Goal: Information Seeking & Learning: Learn about a topic

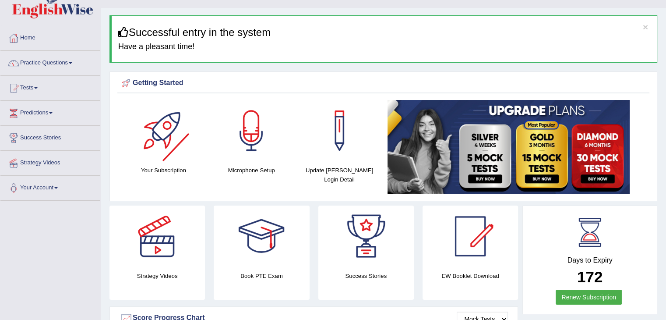
scroll to position [17, 0]
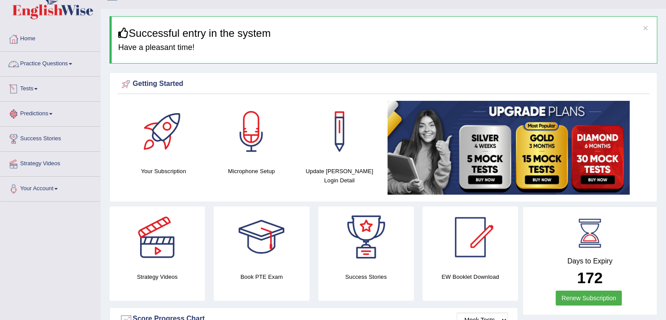
click at [59, 69] on link "Practice Questions" at bounding box center [50, 63] width 100 height 22
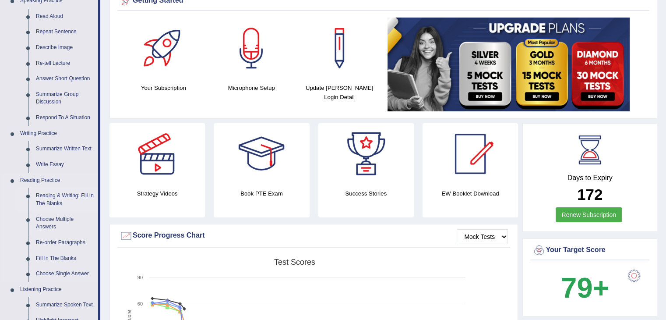
scroll to position [104, 0]
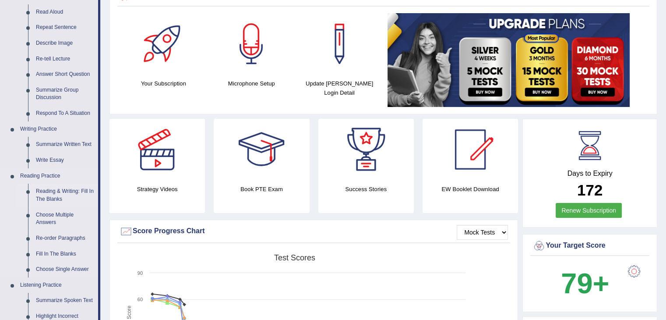
click at [49, 196] on link "Reading & Writing: Fill In The Blanks" at bounding box center [65, 194] width 66 height 23
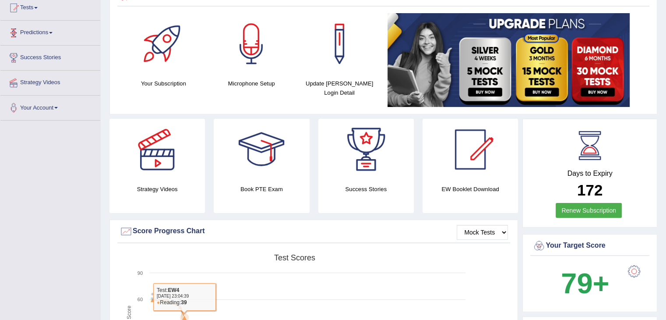
scroll to position [157, 0]
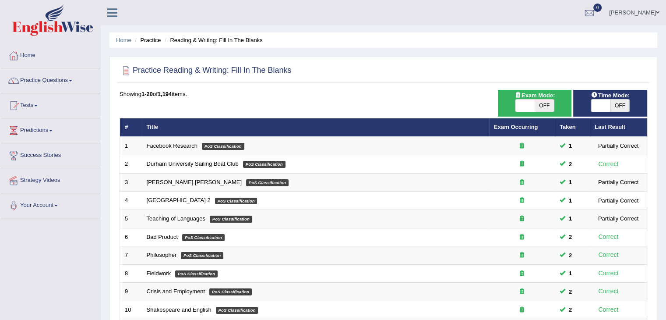
click at [539, 105] on span "OFF" at bounding box center [543, 105] width 19 height 12
checkbox input "true"
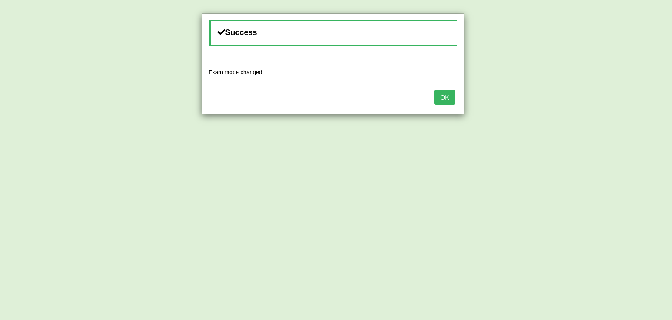
click at [456, 90] on div "OK" at bounding box center [333, 98] width 262 height 31
click at [443, 91] on button "OK" at bounding box center [445, 97] width 20 height 15
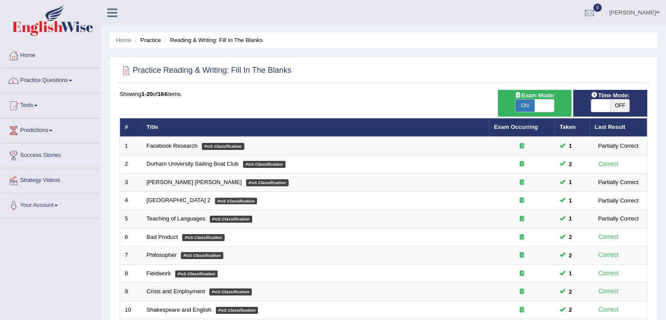
click at [616, 104] on span "OFF" at bounding box center [619, 105] width 19 height 12
checkbox input "true"
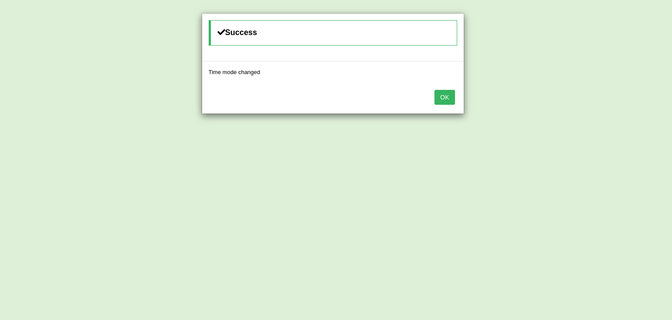
click at [441, 96] on button "OK" at bounding box center [445, 97] width 20 height 15
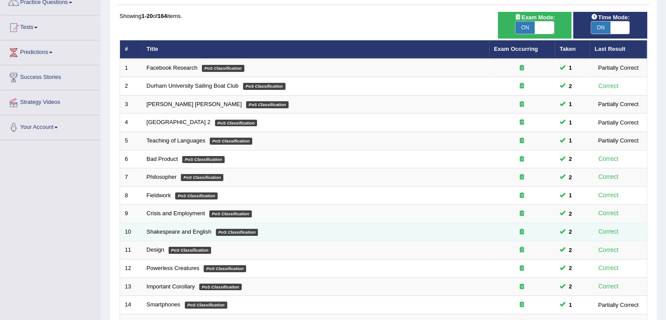
scroll to position [219, 0]
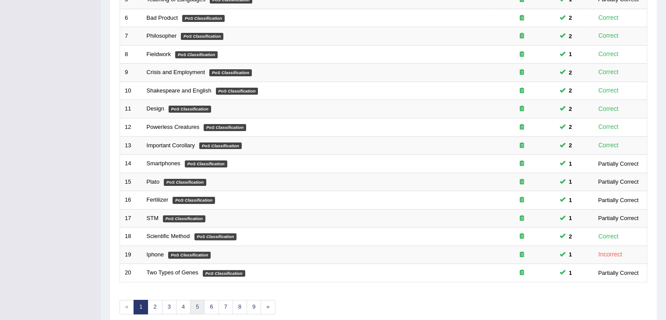
click at [197, 302] on link "5" at bounding box center [197, 306] width 14 height 14
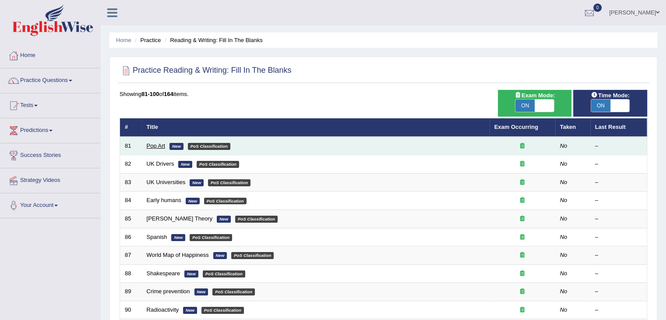
click at [148, 148] on link "Pop Art" at bounding box center [156, 145] width 19 height 7
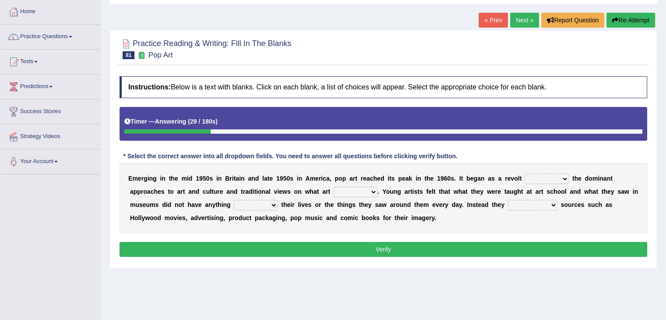
click at [547, 176] on select "against along with within" at bounding box center [547, 178] width 44 height 11
click at [35, 18] on link "Home" at bounding box center [50, 11] width 100 height 22
